Goal: Task Accomplishment & Management: Complete application form

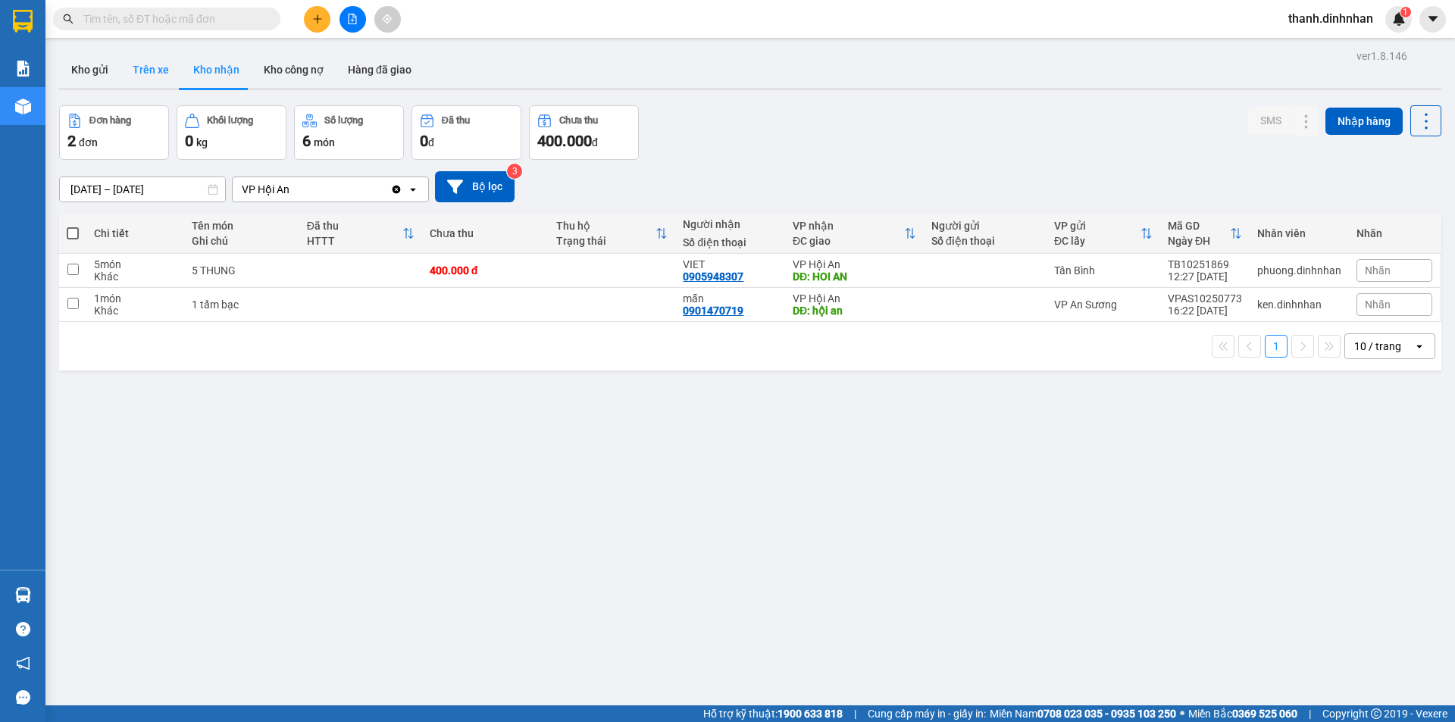
click at [155, 77] on button "Trên xe" at bounding box center [151, 70] width 61 height 36
type input "[DATE] – [DATE]"
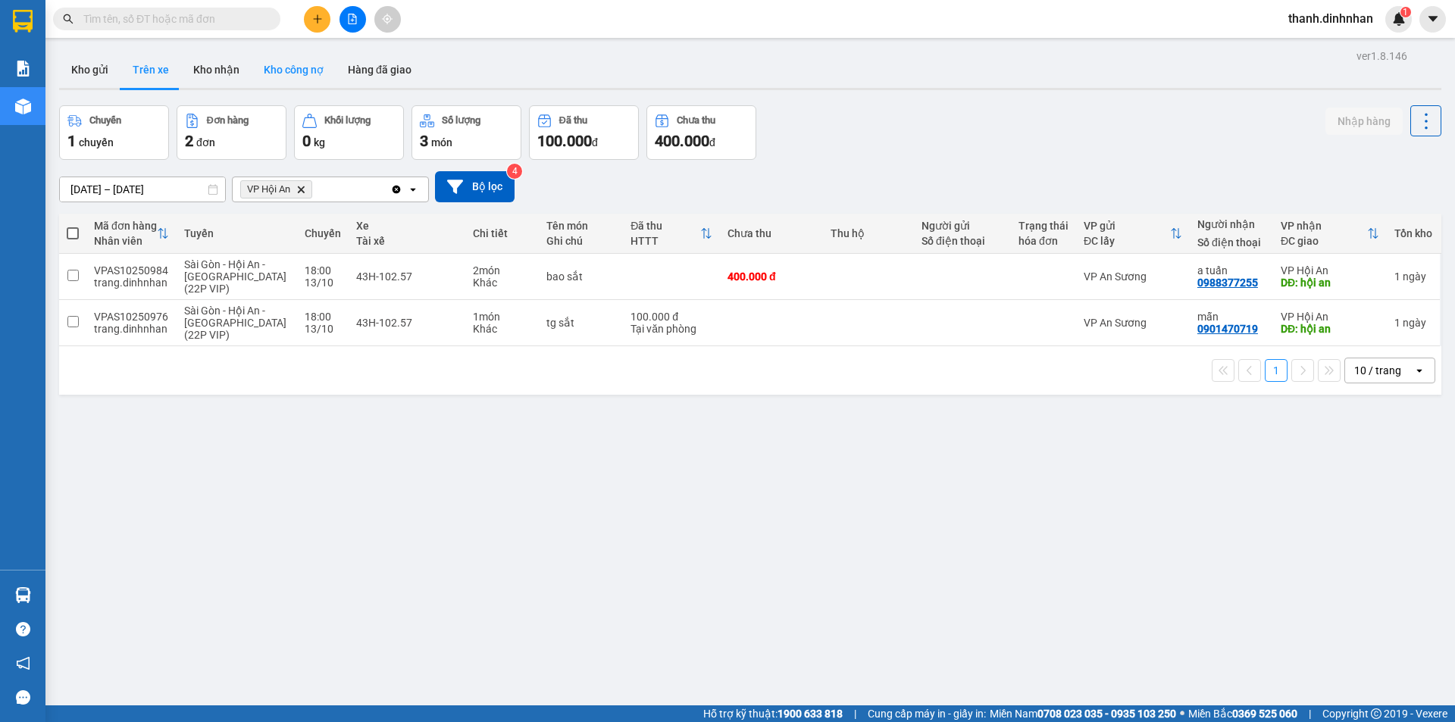
drag, startPoint x: 88, startPoint y: 72, endPoint x: 248, endPoint y: 66, distance: 160.0
click at [89, 72] on button "Kho gửi" at bounding box center [89, 70] width 61 height 36
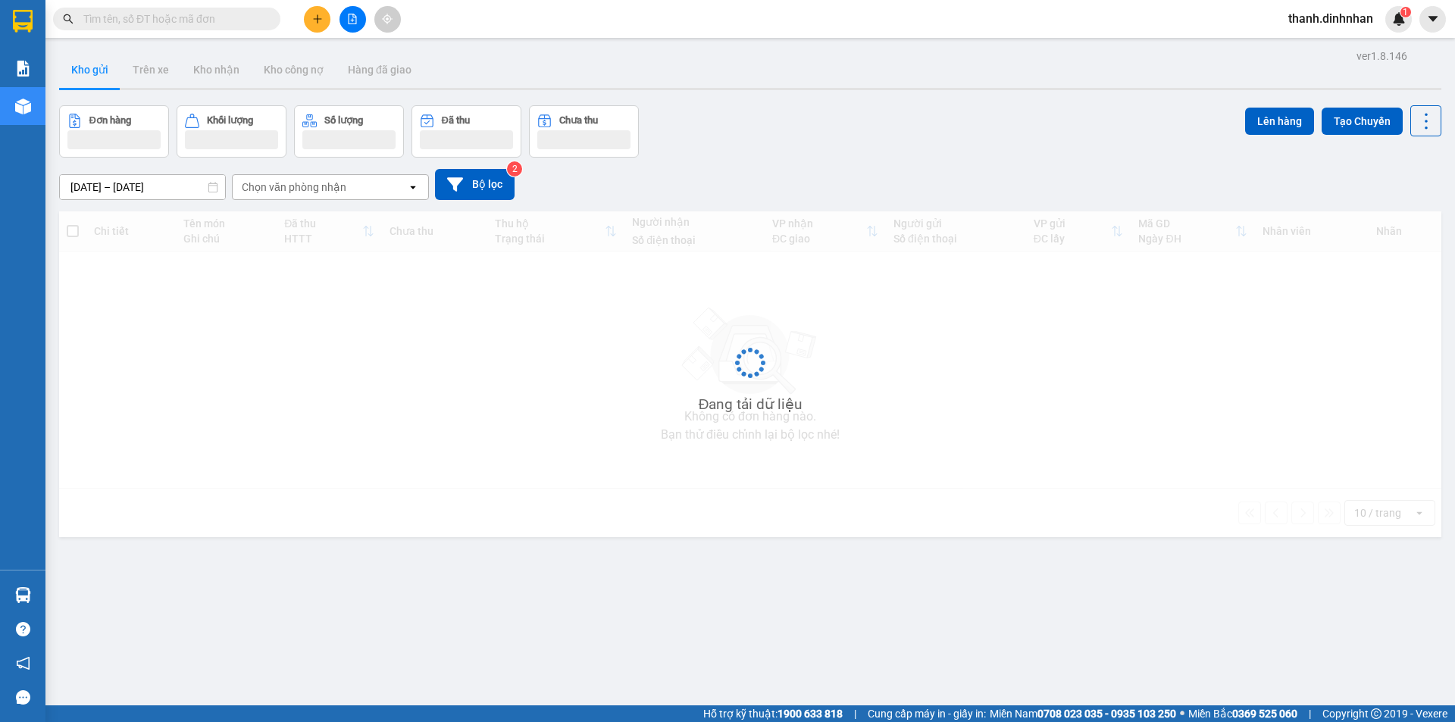
click at [315, 31] on button at bounding box center [317, 19] width 27 height 27
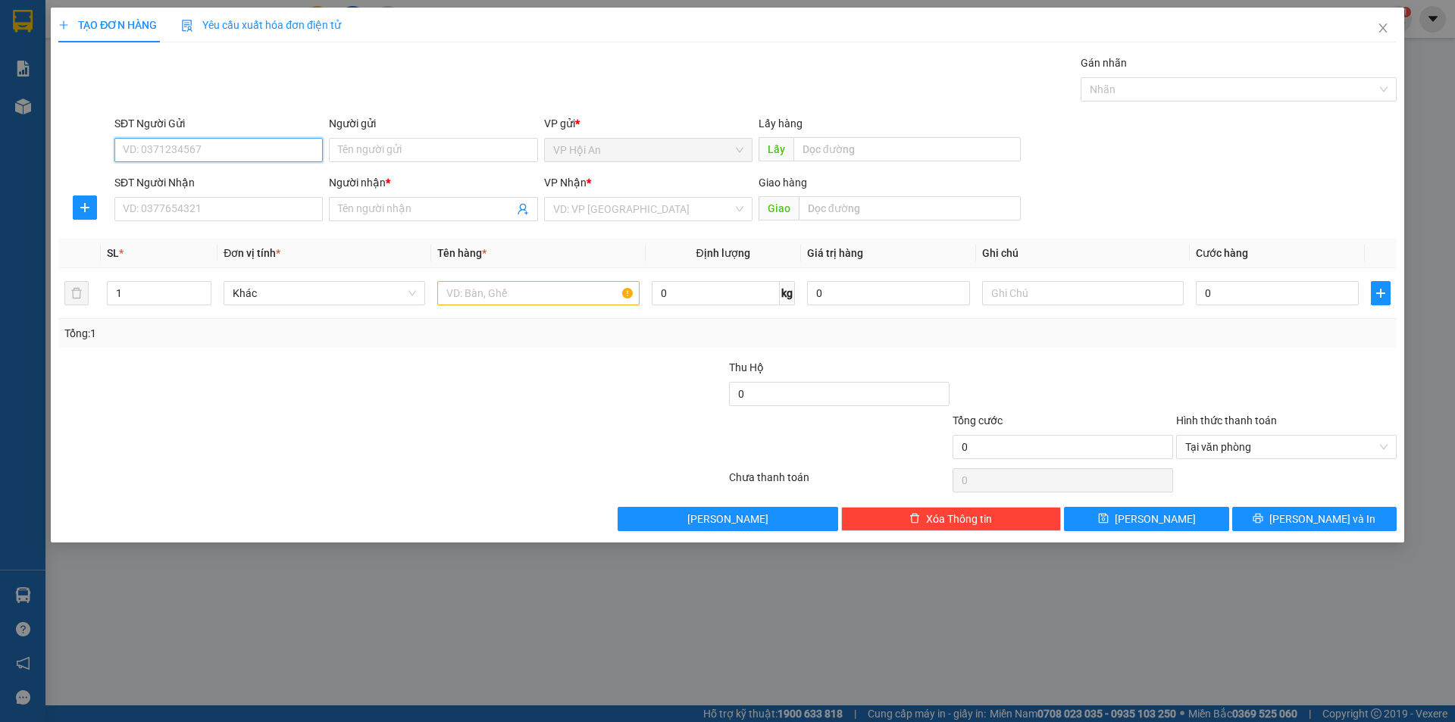
click at [177, 159] on input "SĐT Người Gửi" at bounding box center [218, 150] width 208 height 24
click at [170, 193] on div "SĐT Người Nhận" at bounding box center [218, 185] width 208 height 23
click at [168, 211] on input "SĐT Người Nhận" at bounding box center [218, 209] width 208 height 24
type input "09"
click at [167, 150] on input "SĐT Người Gửi" at bounding box center [218, 150] width 208 height 24
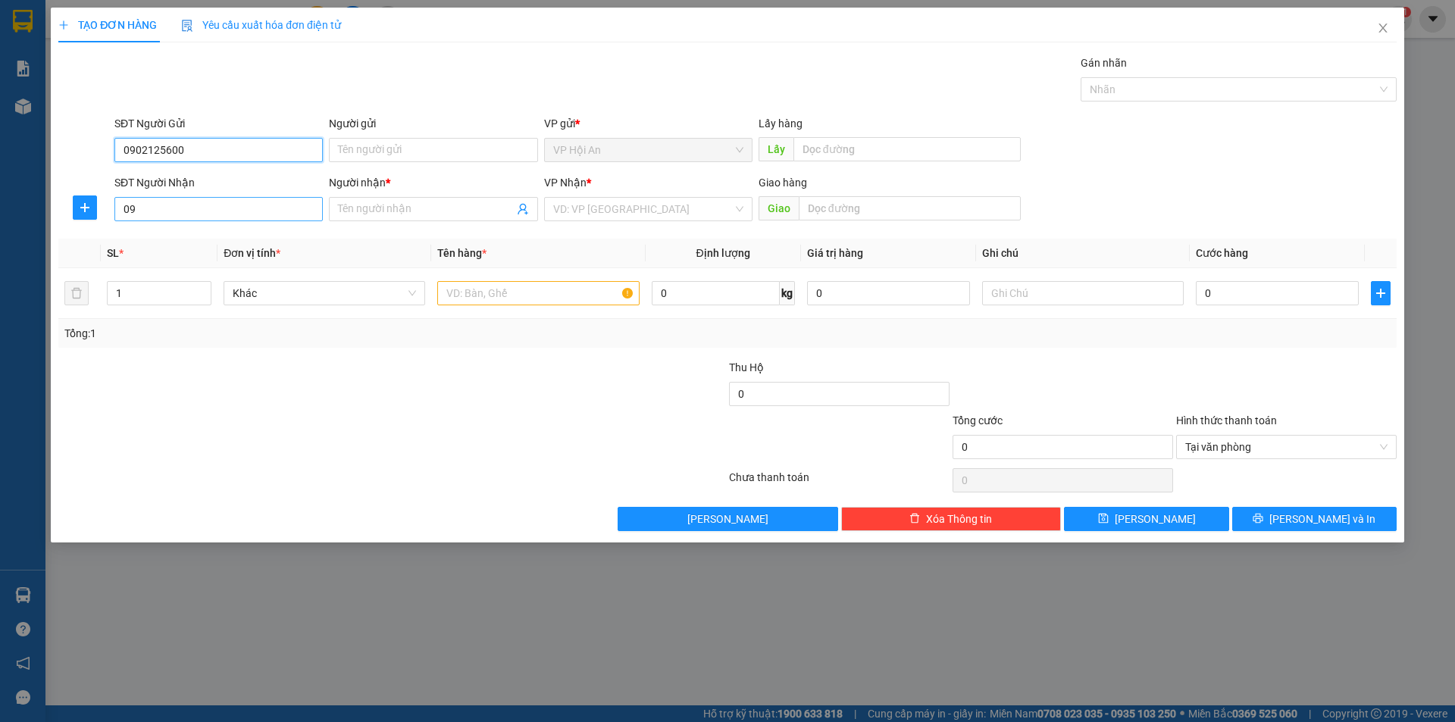
type input "0902125600"
click at [205, 208] on input "09" at bounding box center [218, 209] width 208 height 24
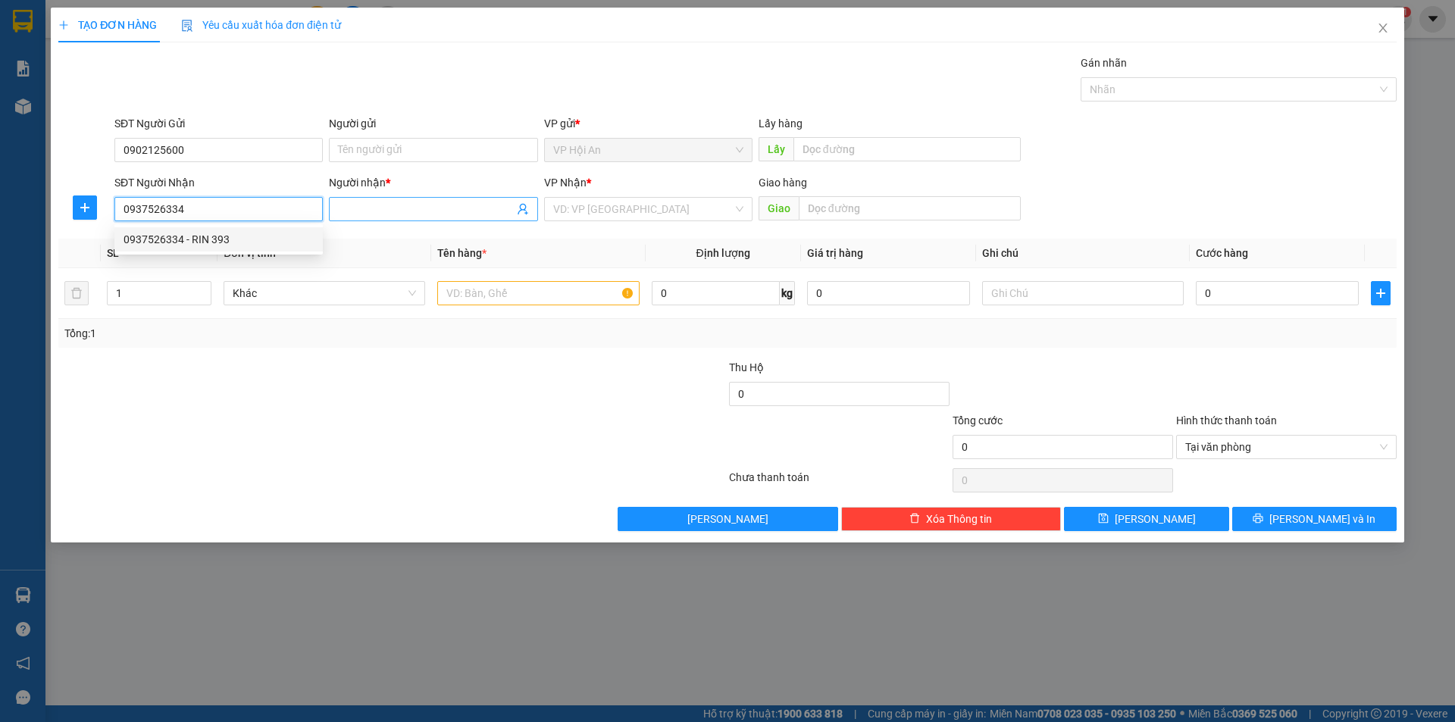
type input "0937526334"
click at [404, 205] on input "Người nhận *" at bounding box center [425, 209] width 175 height 17
type input "Thuỷ"
click at [594, 209] on input "search" at bounding box center [643, 209] width 180 height 23
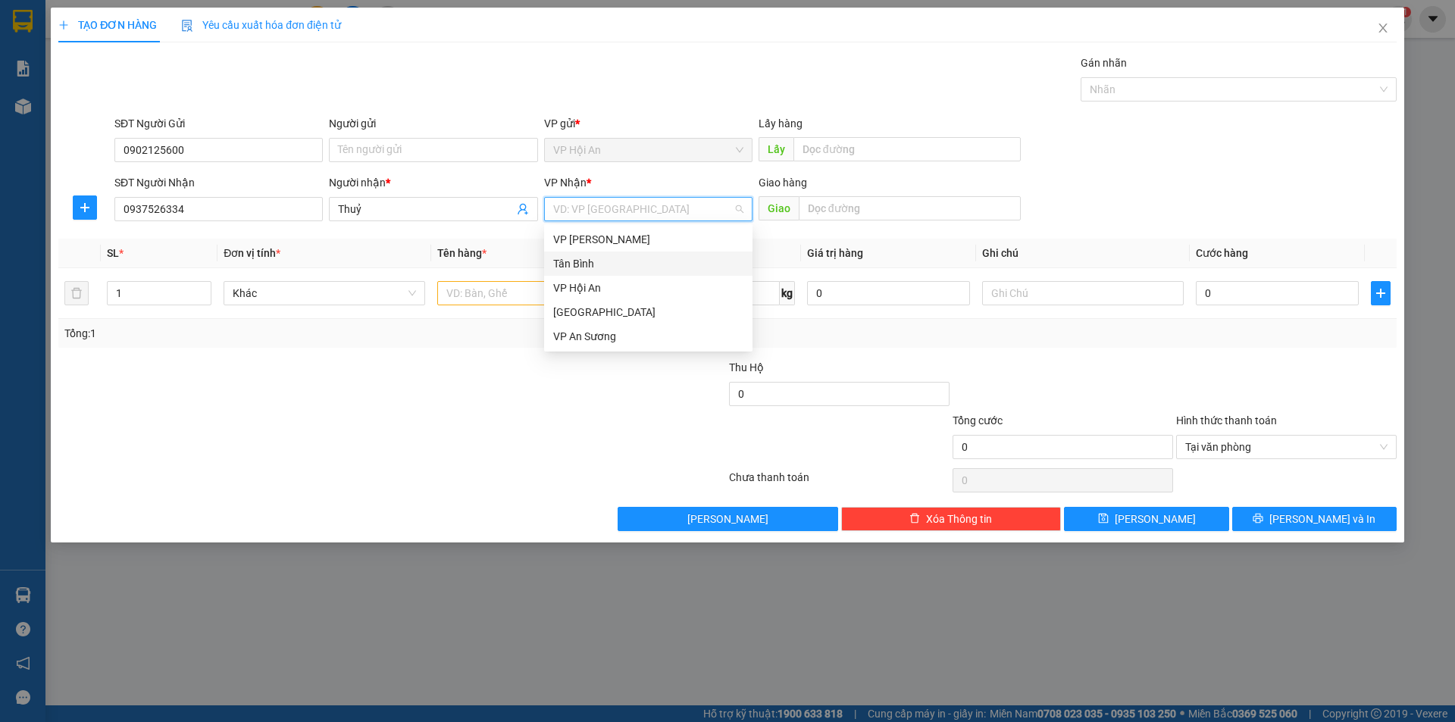
click at [596, 265] on div "Tân Bình" at bounding box center [648, 263] width 190 height 17
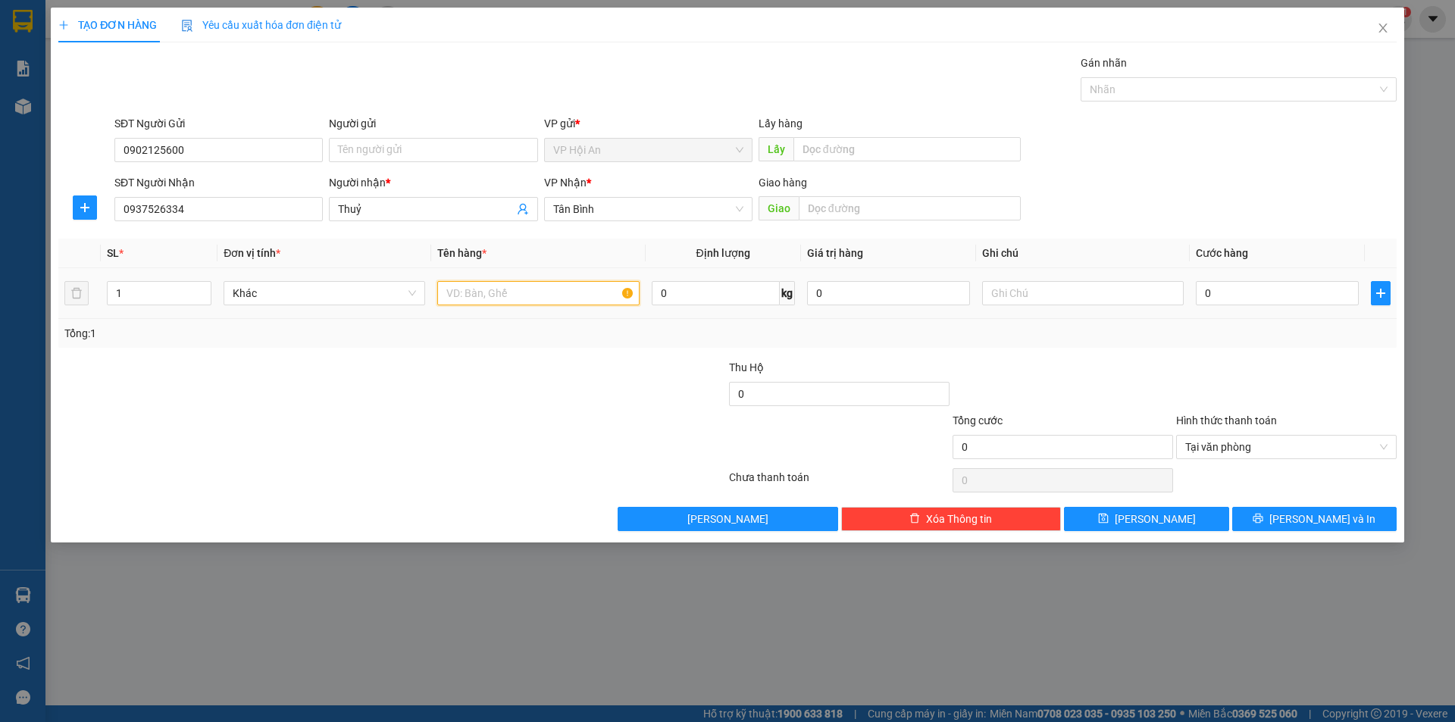
click at [482, 296] on input "text" at bounding box center [538, 293] width 202 height 24
type input "1 xe máy 92C1-39093"
click at [1282, 290] on input "0" at bounding box center [1277, 293] width 163 height 24
type input "7"
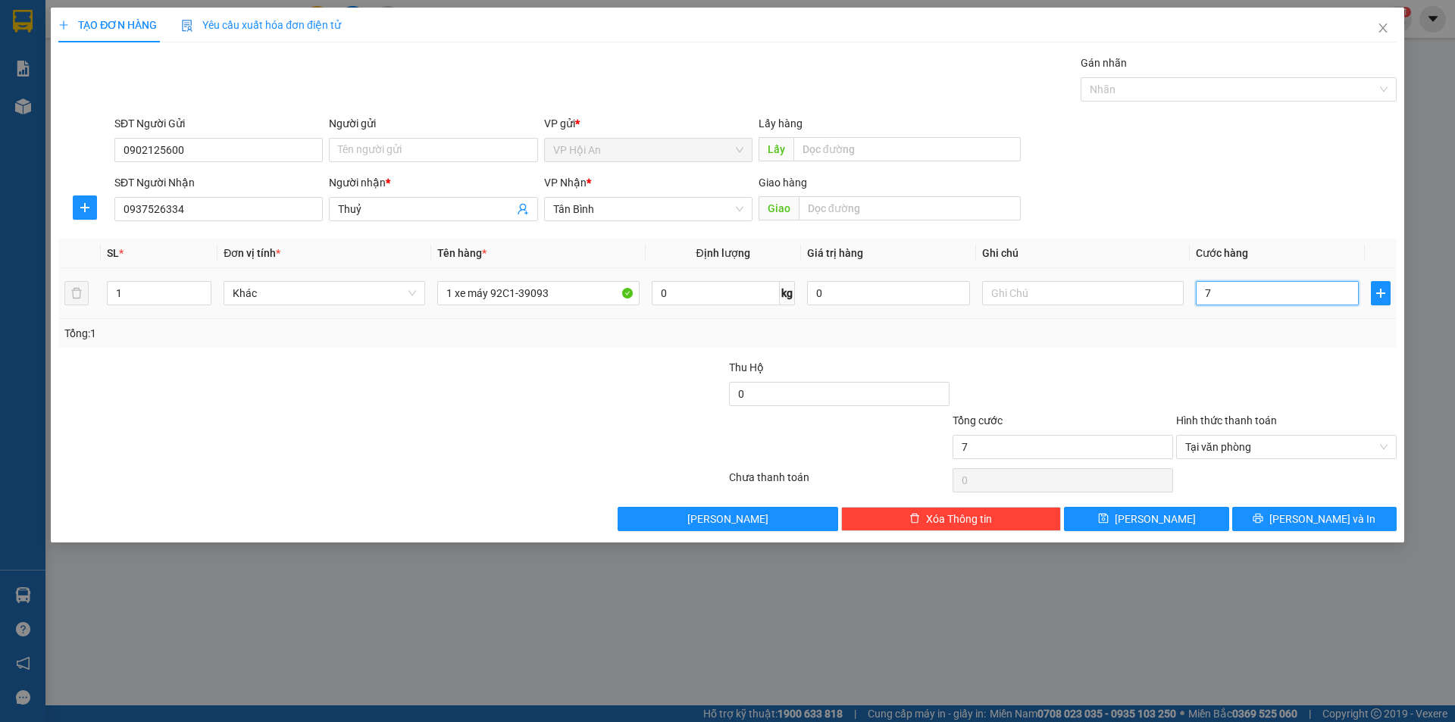
type input "75"
type input "750"
type input "7.500"
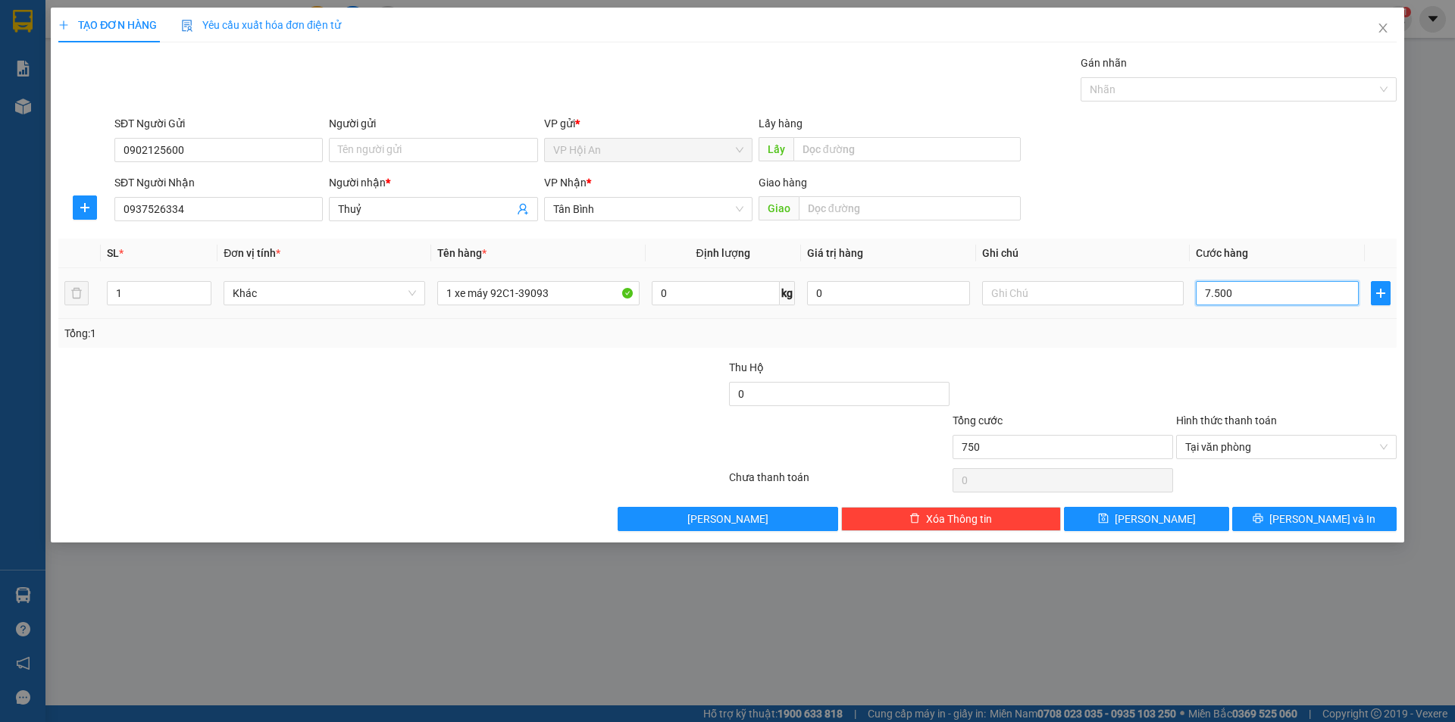
type input "7.500"
type input "75.000"
type input "750.000"
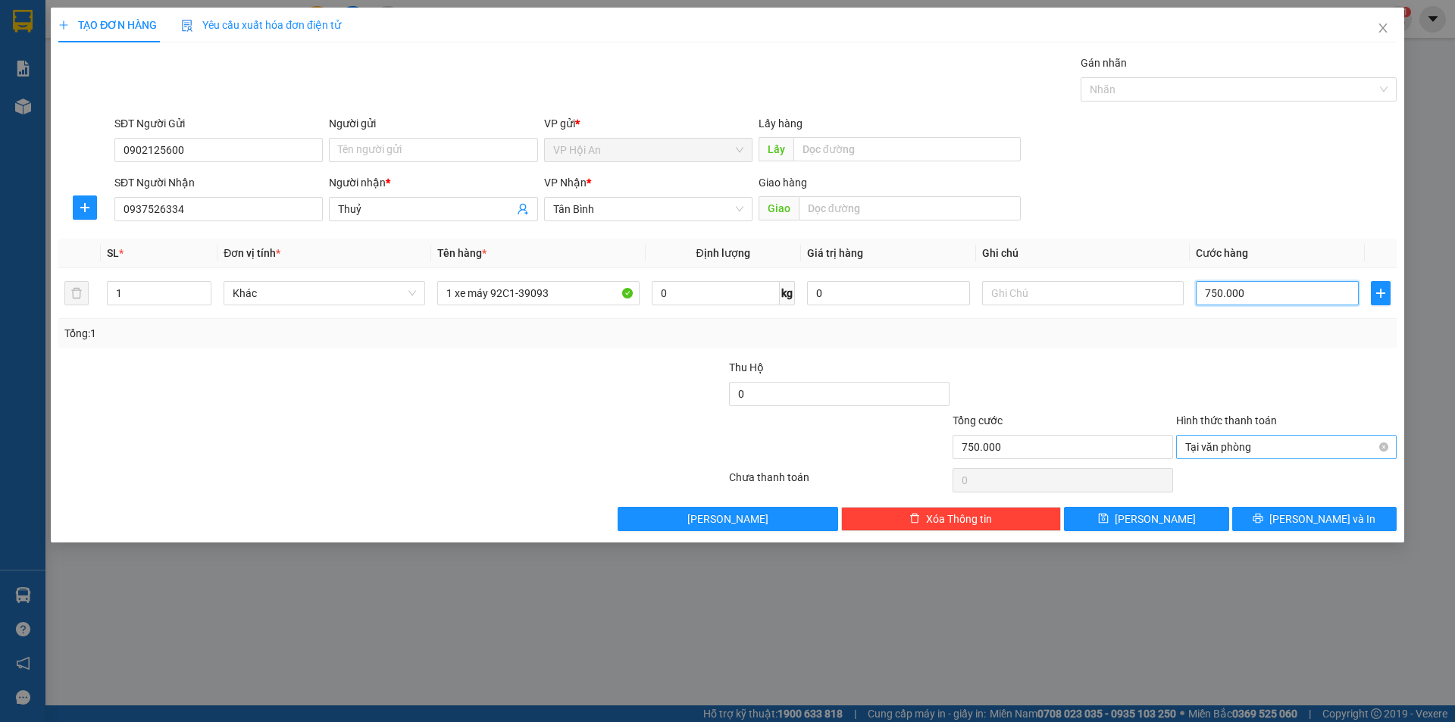
click at [1383, 452] on span "Tại văn phòng" at bounding box center [1286, 447] width 202 height 23
type input "750.000"
click at [1247, 374] on div at bounding box center [1287, 385] width 224 height 53
type input "750.000"
click at [1280, 390] on div at bounding box center [1287, 385] width 224 height 53
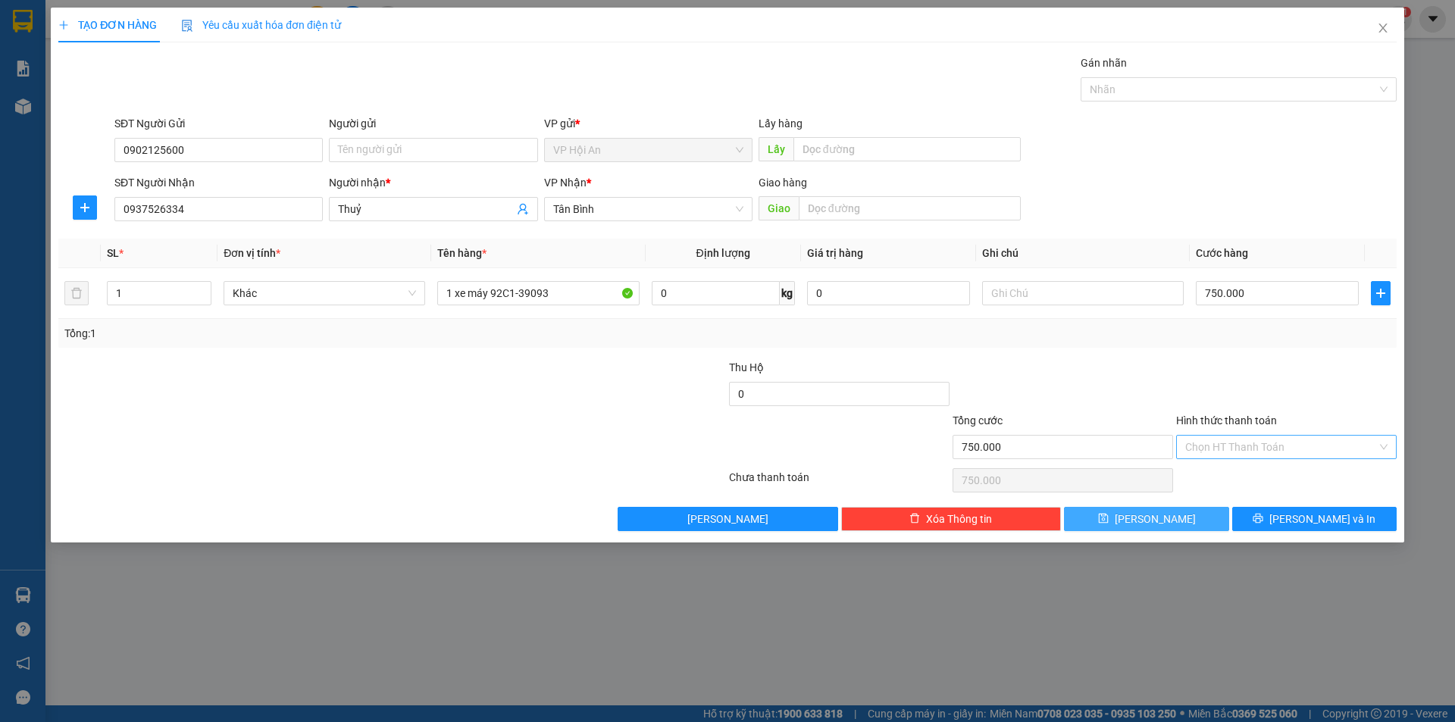
click at [1168, 521] on button "[PERSON_NAME]" at bounding box center [1146, 519] width 164 height 24
type input "0"
click at [1379, 21] on span "Close" at bounding box center [1383, 29] width 42 height 42
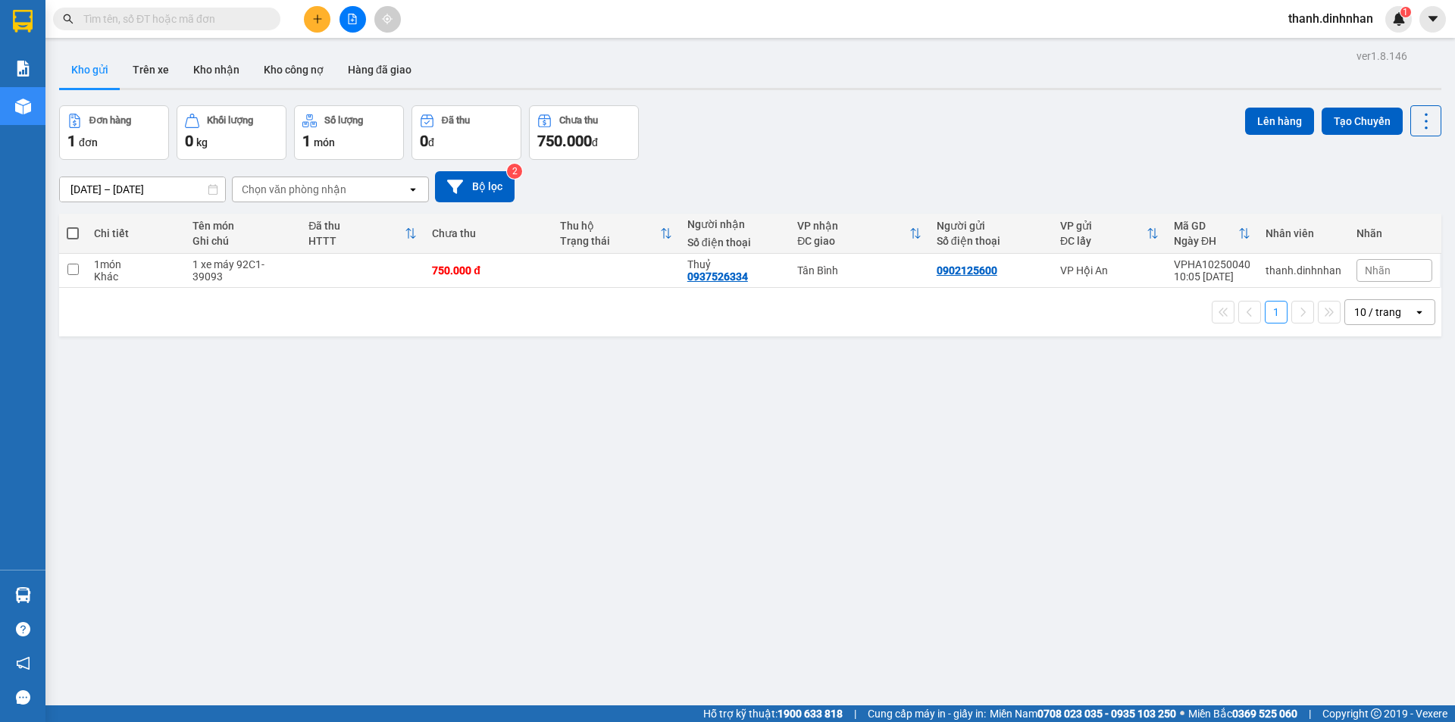
click at [773, 438] on div "ver 1.8.146 Kho gửi Trên xe Kho nhận Kho công nợ Hàng đã giao Đơn hàng 1 đơn Kh…" at bounding box center [750, 406] width 1395 height 722
click at [89, 74] on button "Kho gửi" at bounding box center [89, 70] width 61 height 36
click at [315, 21] on icon "plus" at bounding box center [317, 19] width 11 height 11
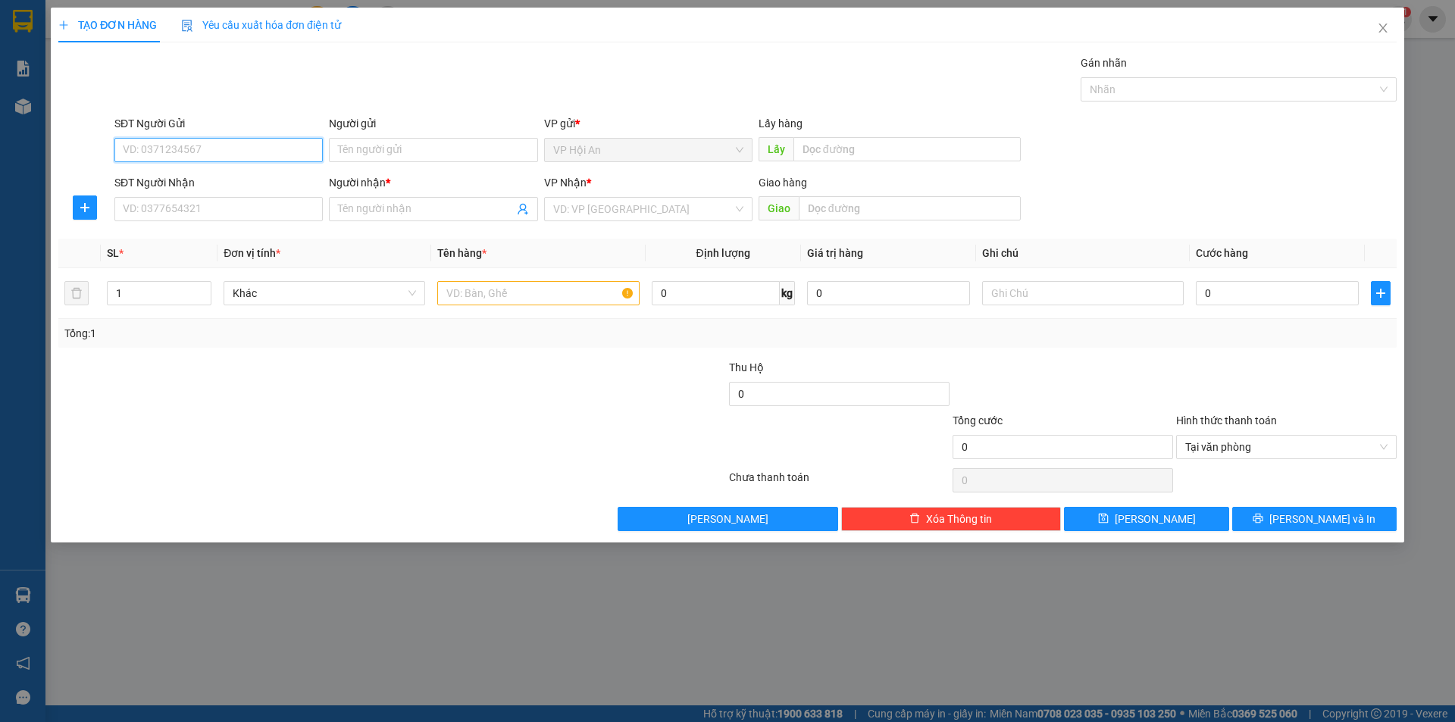
click at [187, 149] on input "SĐT Người Gửi" at bounding box center [218, 150] width 208 height 24
type input "0799293529"
click at [152, 212] on input "SĐT Người Nhận" at bounding box center [218, 209] width 208 height 24
type input "0919679104"
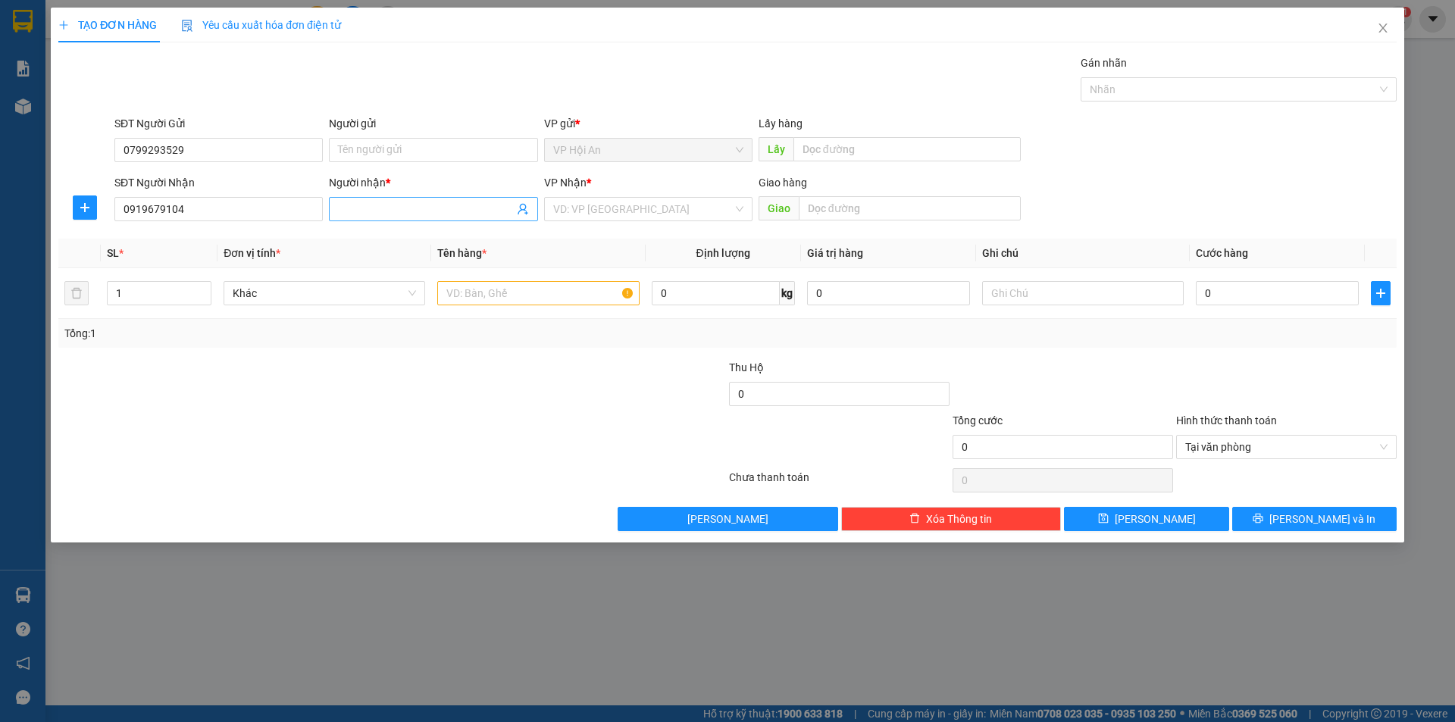
click at [372, 214] on input "Người nhận *" at bounding box center [425, 209] width 175 height 17
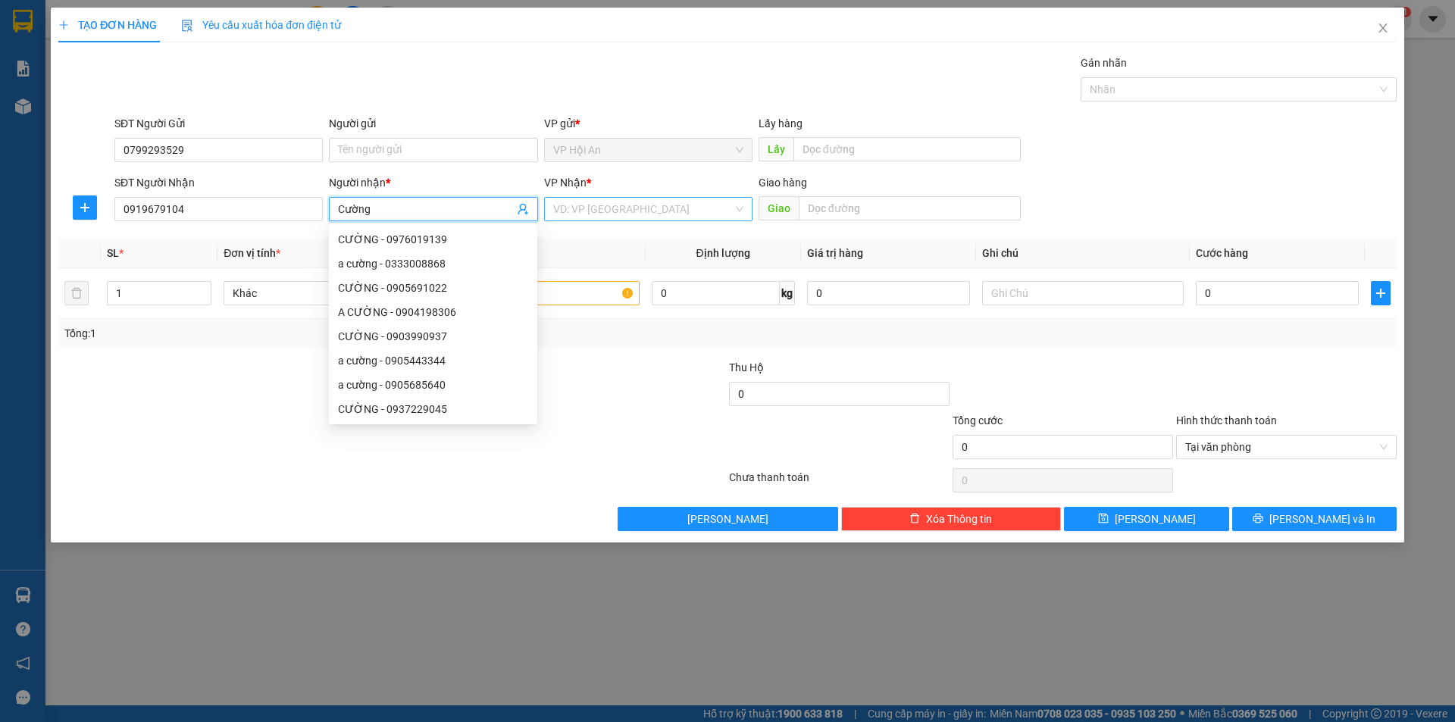
type input "Cường"
click at [662, 208] on input "search" at bounding box center [643, 209] width 180 height 23
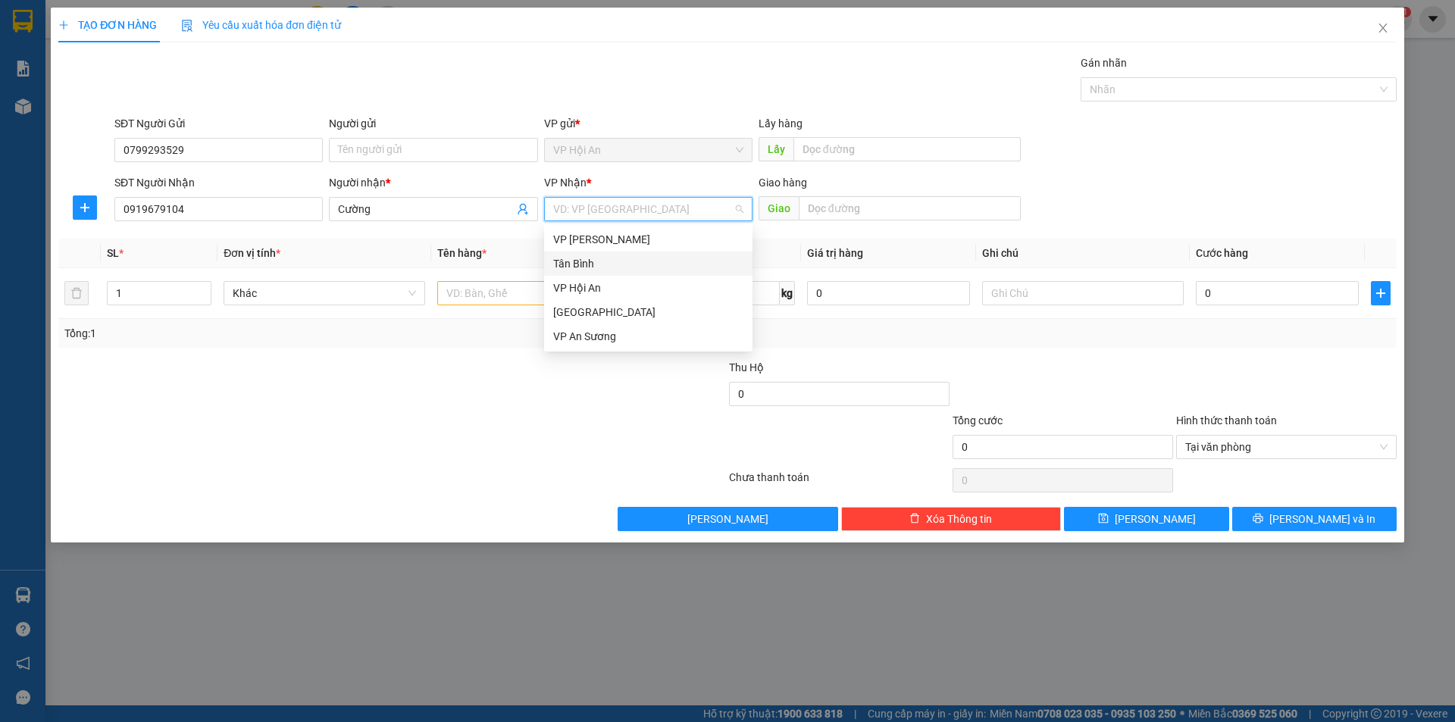
click at [609, 258] on div "Tân Bình" at bounding box center [648, 263] width 190 height 17
click at [481, 298] on input "text" at bounding box center [538, 293] width 202 height 24
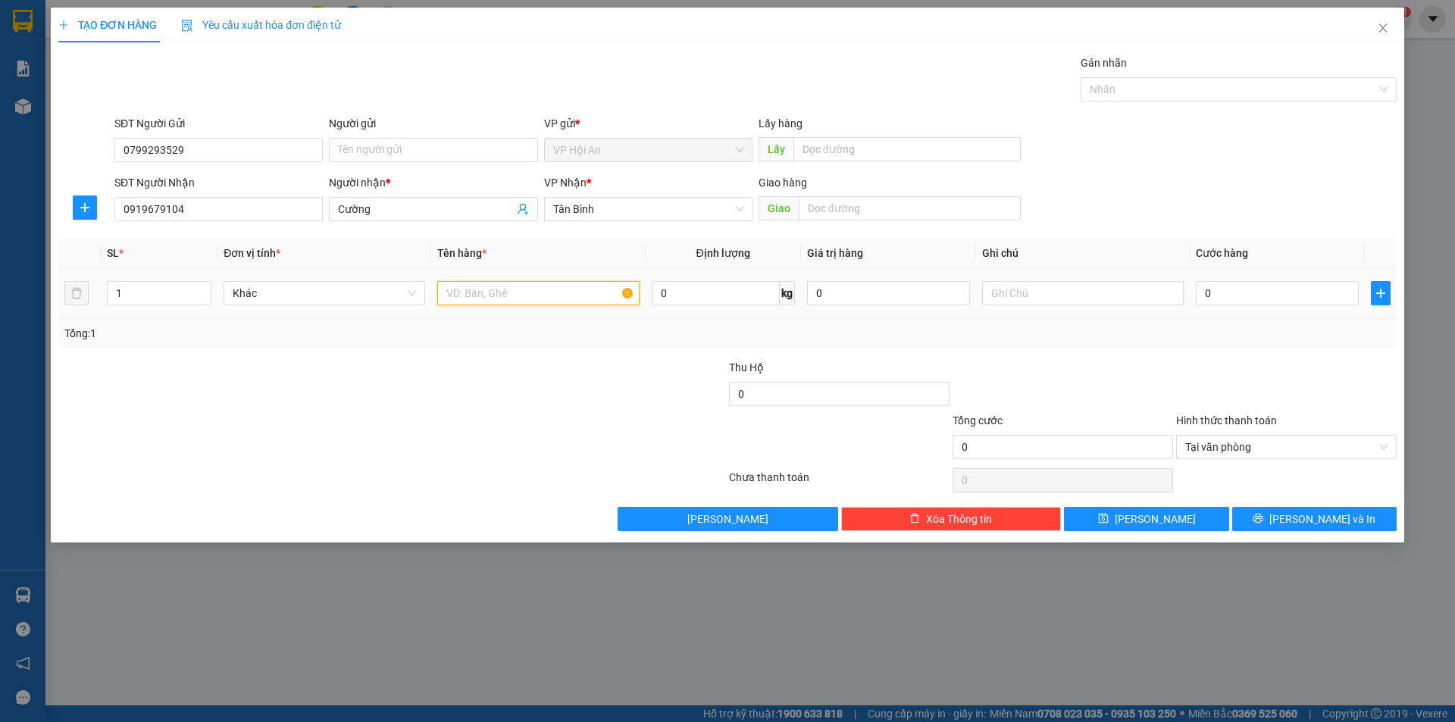
click at [479, 291] on input "text" at bounding box center [538, 293] width 202 height 24
type input "2 Thùng"
click at [1268, 294] on input "0" at bounding box center [1277, 293] width 163 height 24
type input "1"
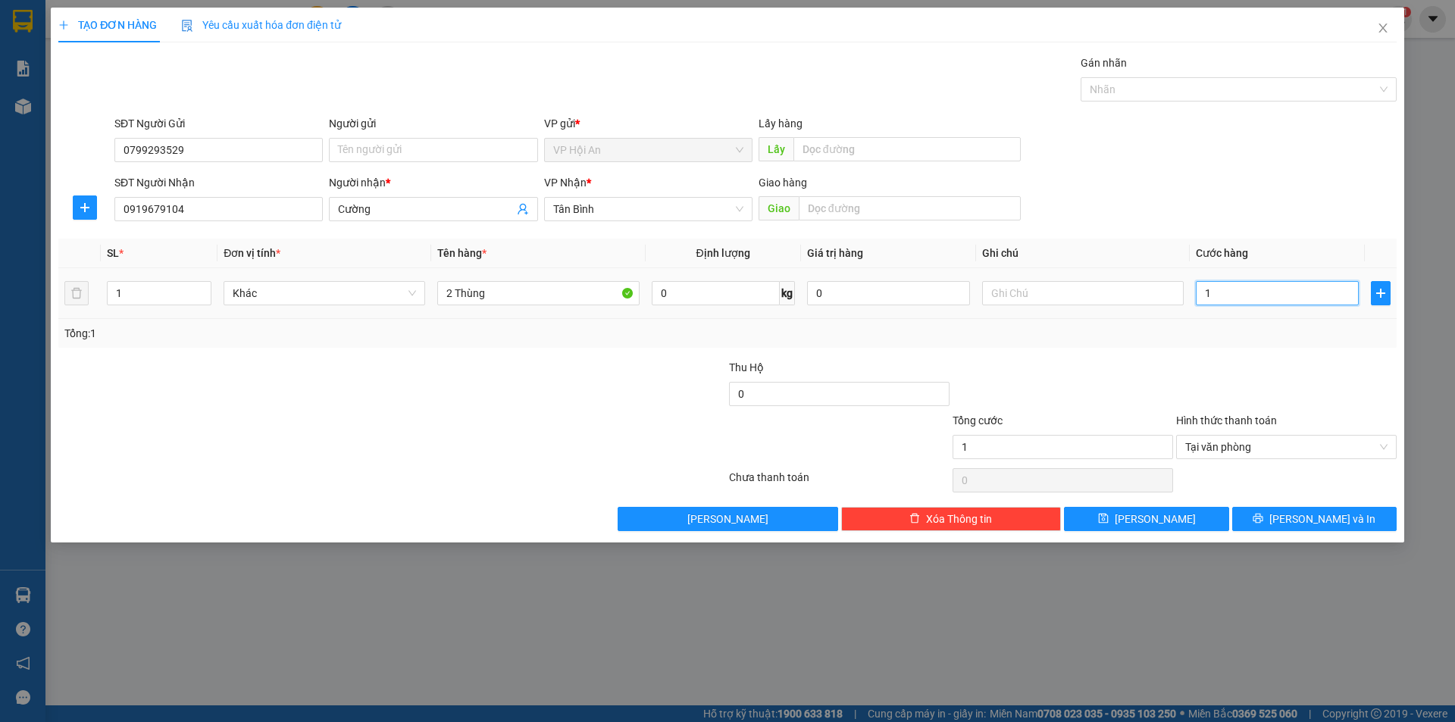
type input "15"
type input "150"
type input "1.500"
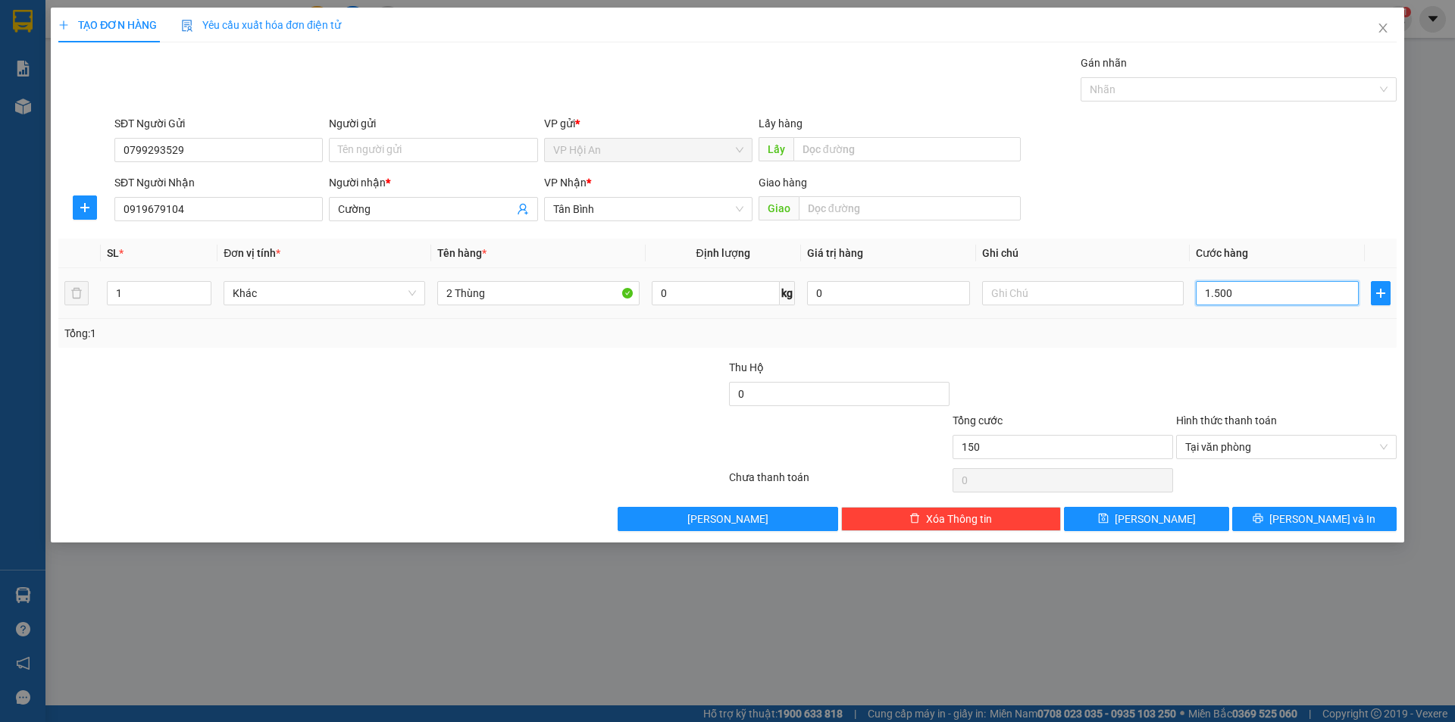
type input "1.500"
type input "15.000"
type input "150.000"
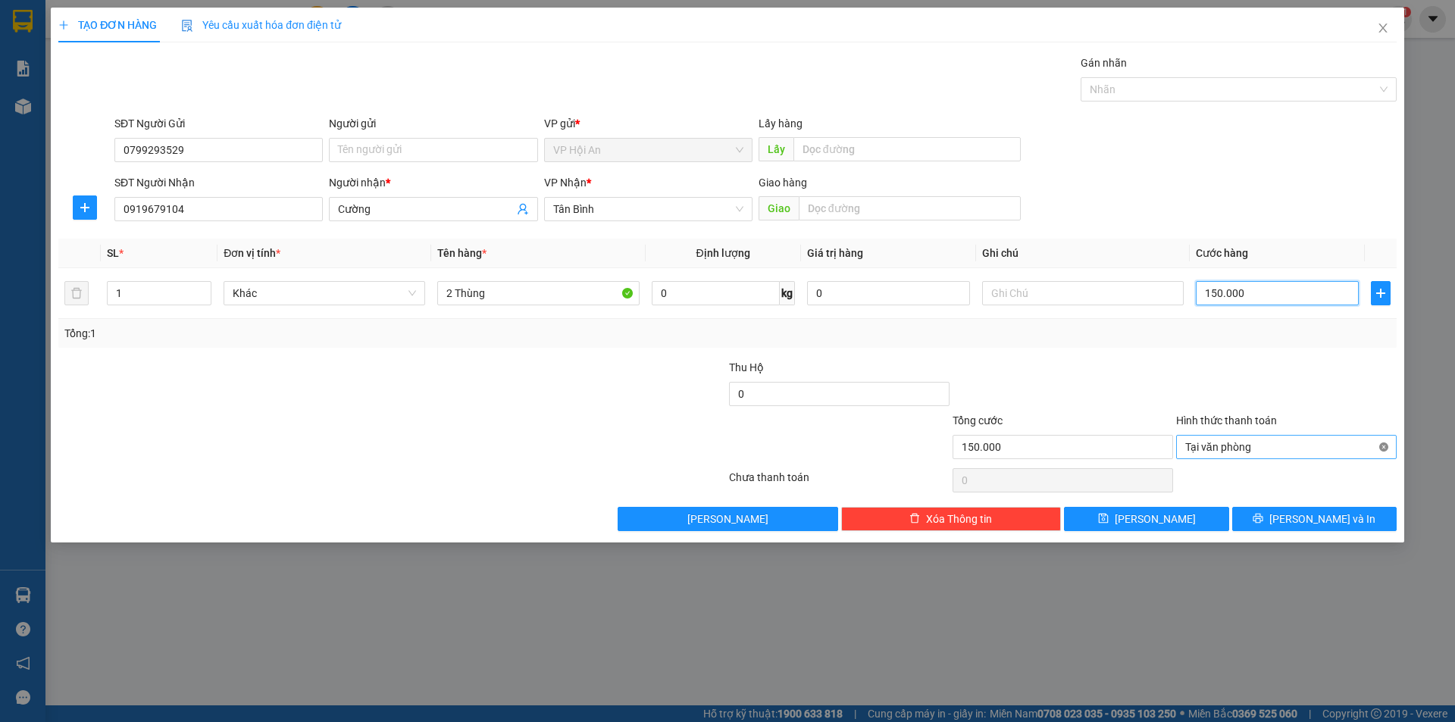
type input "150.000"
click at [1104, 375] on div at bounding box center [1063, 385] width 224 height 53
click at [1149, 528] on button "[PERSON_NAME]" at bounding box center [1146, 519] width 164 height 24
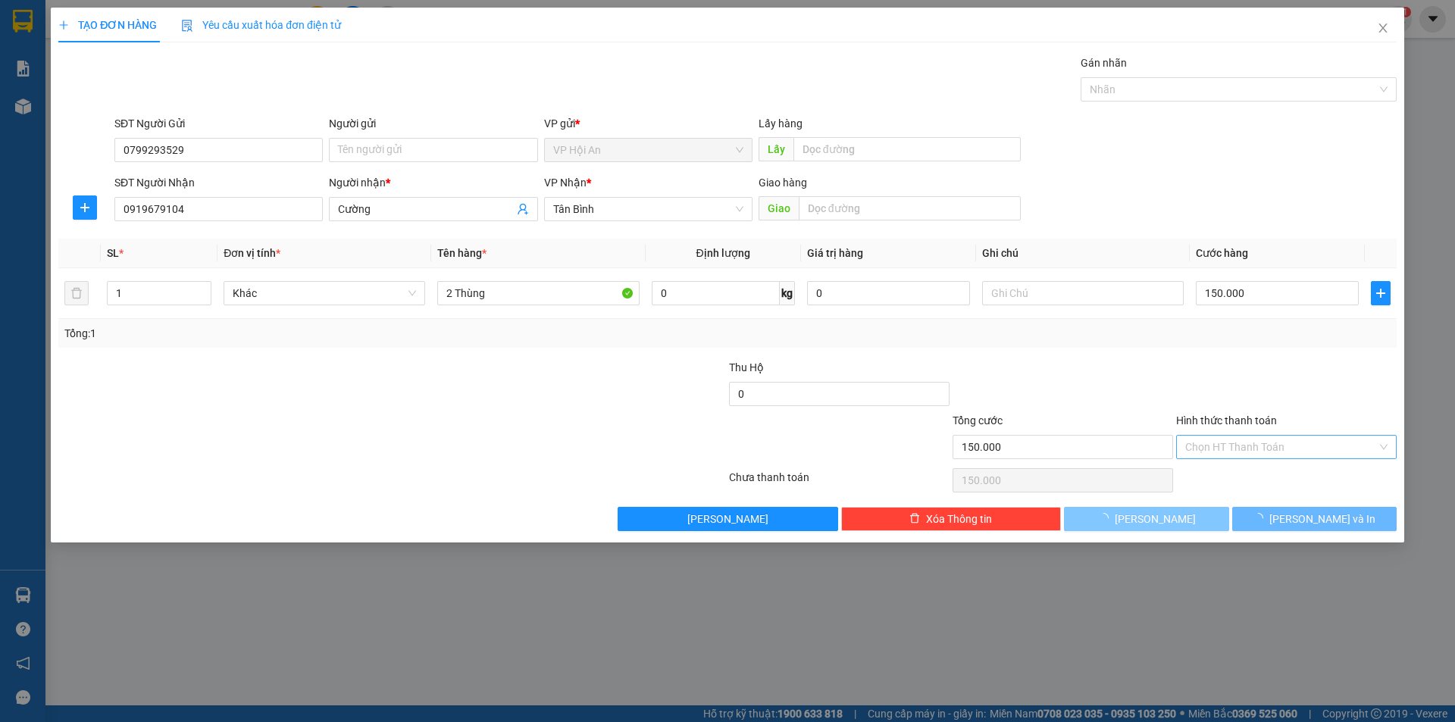
type input "0"
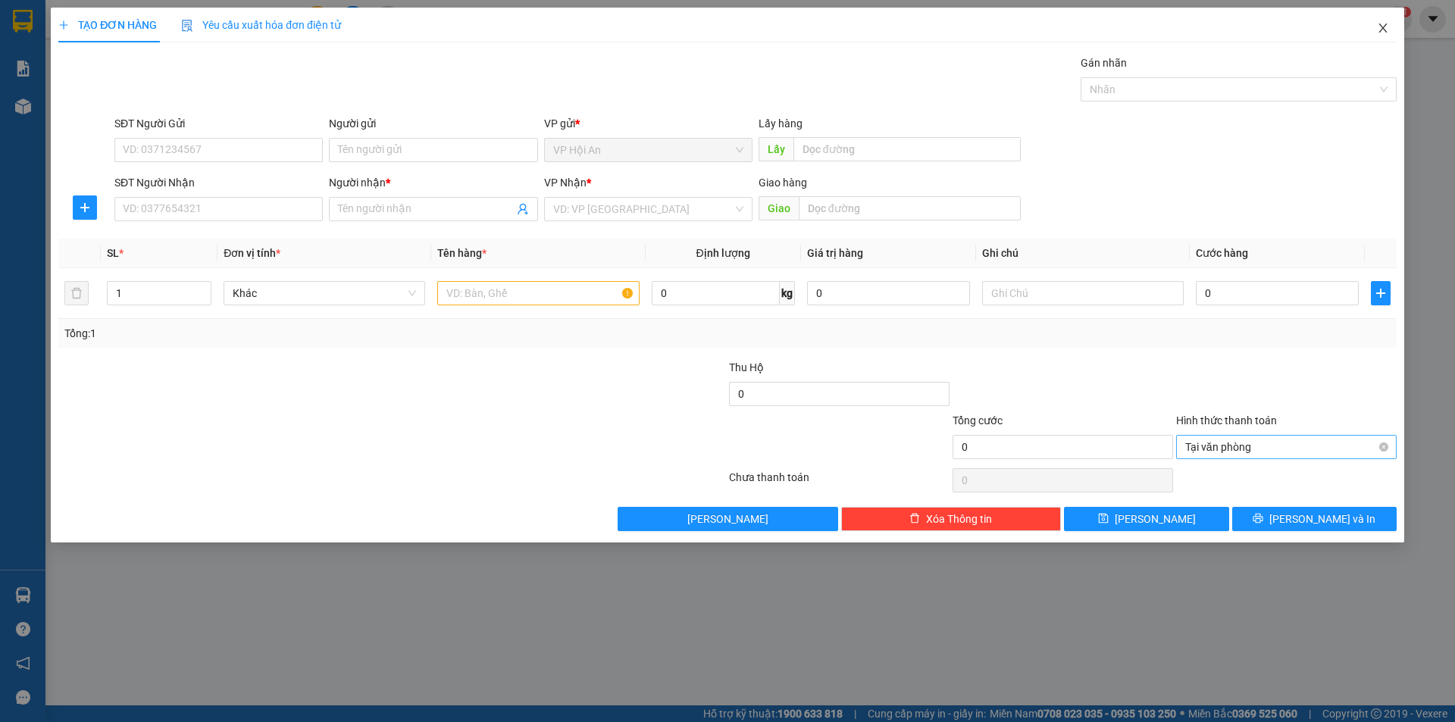
click at [1382, 27] on icon "close" at bounding box center [1383, 27] width 8 height 9
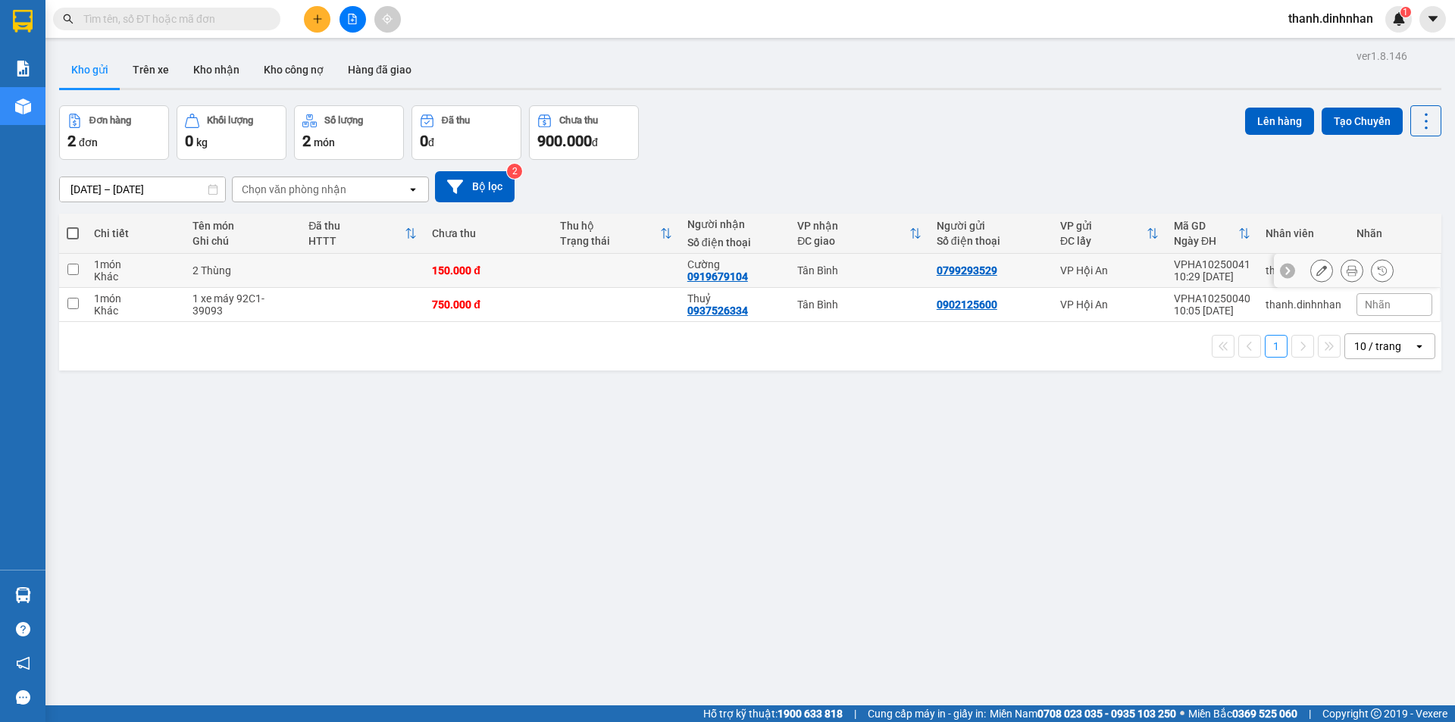
click at [1347, 271] on icon at bounding box center [1352, 270] width 11 height 11
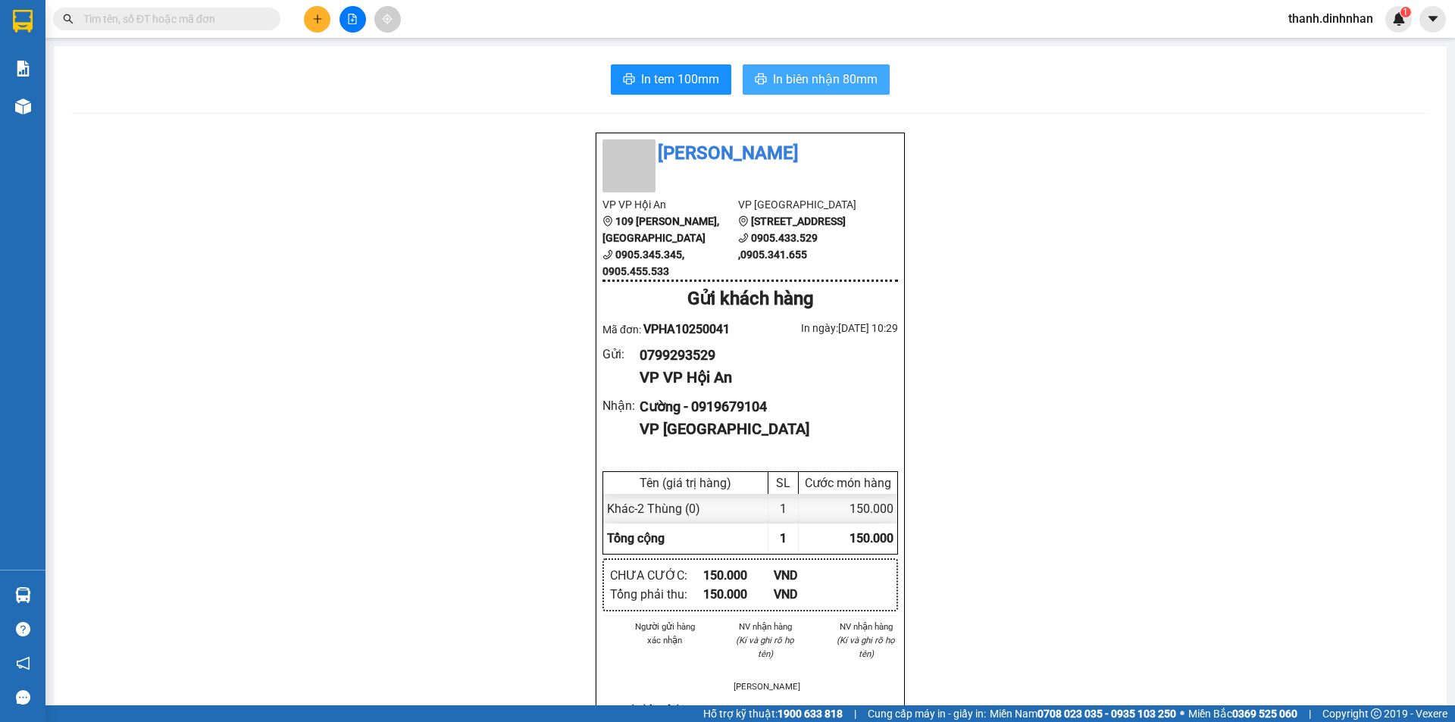
click at [797, 81] on span "In biên nhận 80mm" at bounding box center [825, 79] width 105 height 19
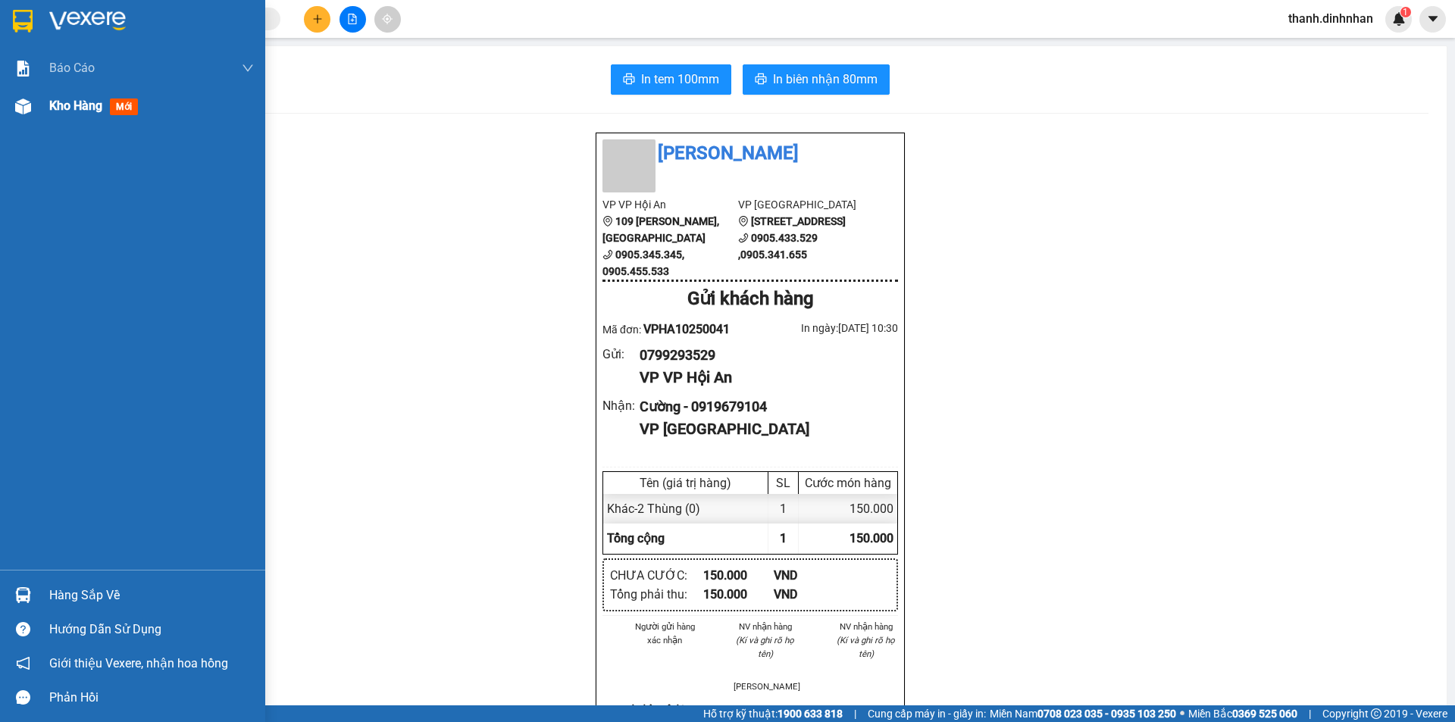
click at [30, 111] on img at bounding box center [23, 107] width 16 height 16
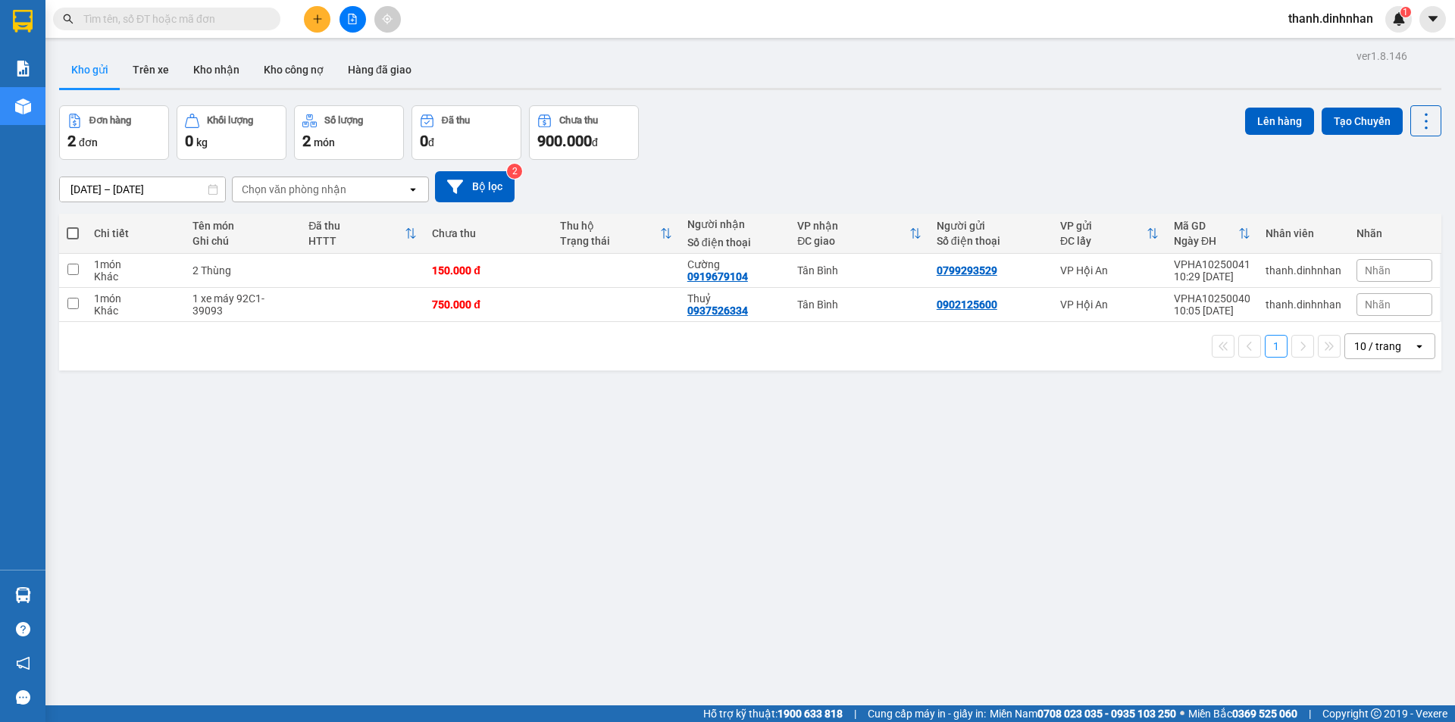
click at [816, 497] on div "ver 1.8.146 Kho gửi Trên xe Kho nhận Kho công nợ Hàng đã giao Đơn hàng 2 đơn Kh…" at bounding box center [750, 406] width 1395 height 722
click at [706, 309] on div "0937526334" at bounding box center [717, 311] width 61 height 12
copy div "0937526334"
click at [716, 274] on div "0919679104" at bounding box center [717, 277] width 61 height 12
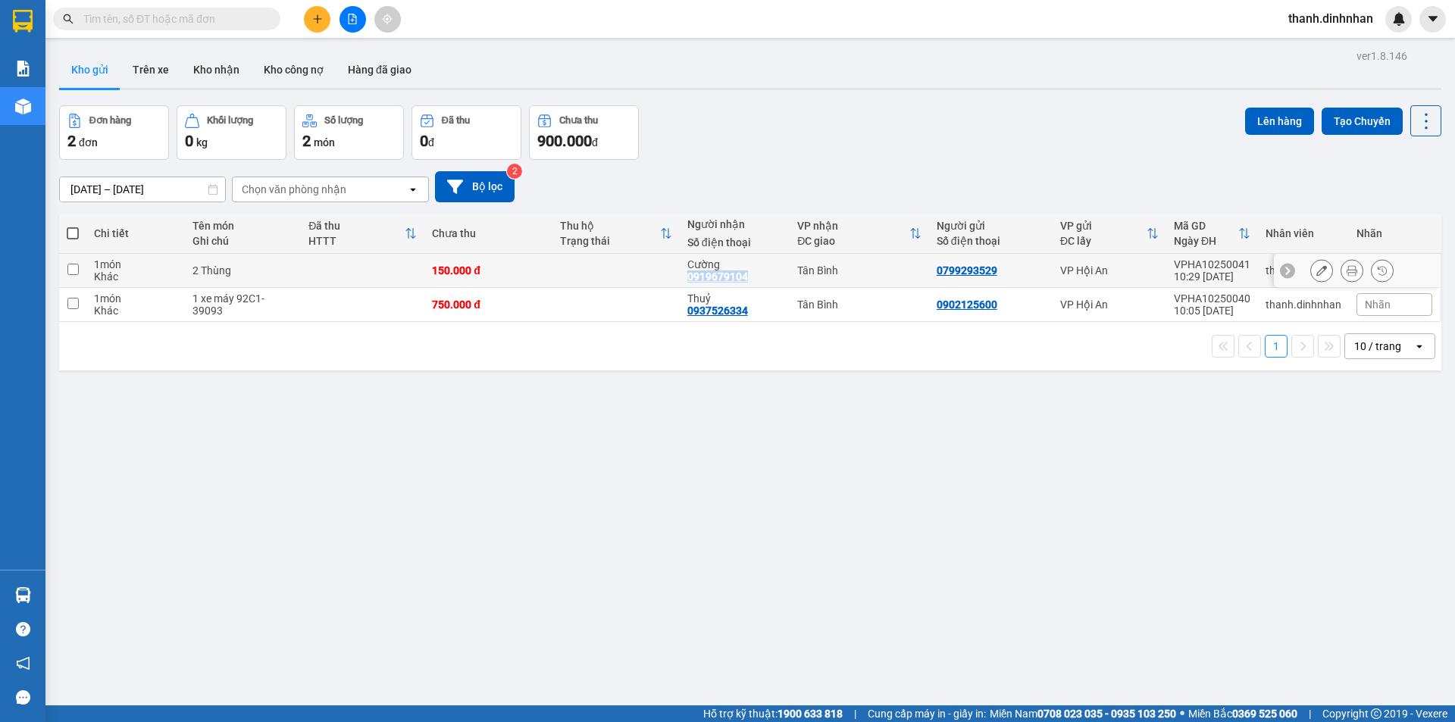
click at [716, 274] on div "0919679104" at bounding box center [717, 277] width 61 height 12
copy div "0919679104"
click at [474, 504] on div "ver 1.8.146 Kho gửi Trên xe Kho nhận Kho công nợ Hàng đã giao Đơn hàng 2 đơn Kh…" at bounding box center [750, 406] width 1395 height 722
click at [149, 74] on button "Trên xe" at bounding box center [151, 70] width 61 height 36
